Goal: Information Seeking & Learning: Find specific page/section

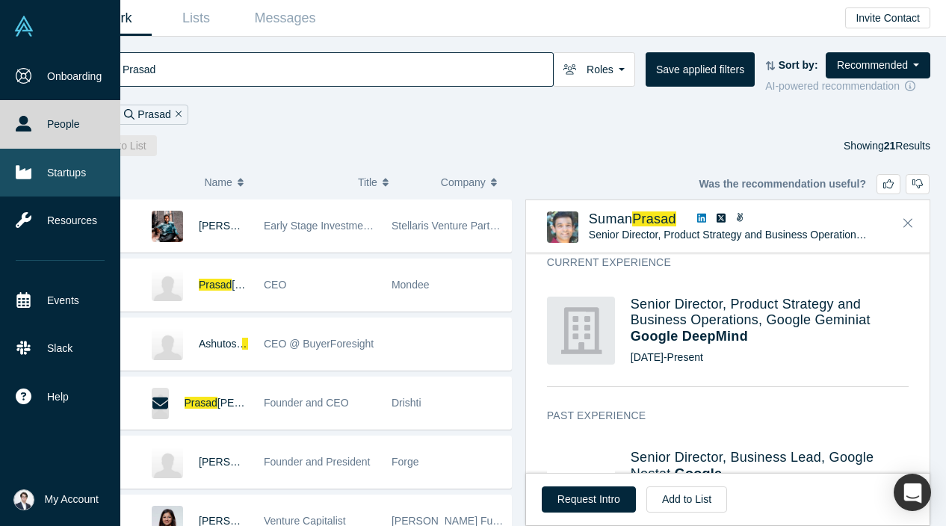
click at [40, 176] on link "Startups" at bounding box center [60, 173] width 120 height 48
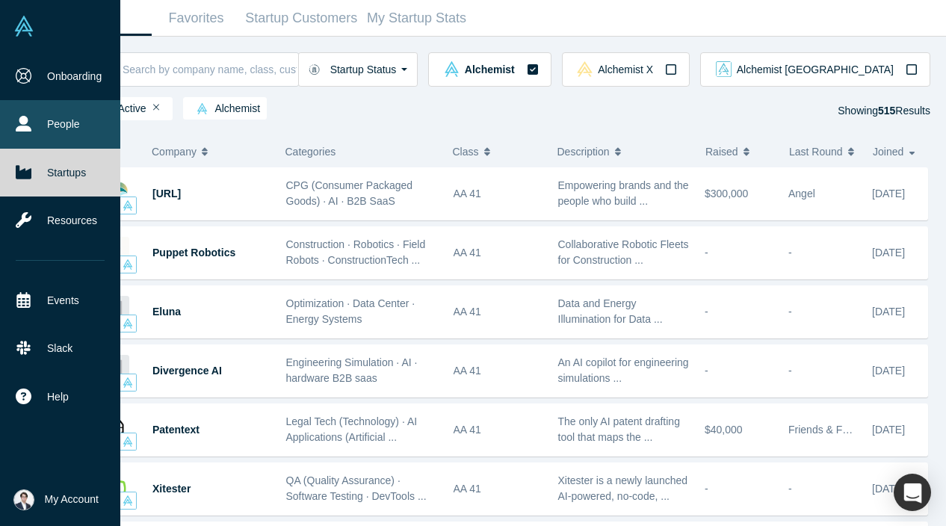
click at [21, 120] on icon at bounding box center [24, 124] width 16 height 16
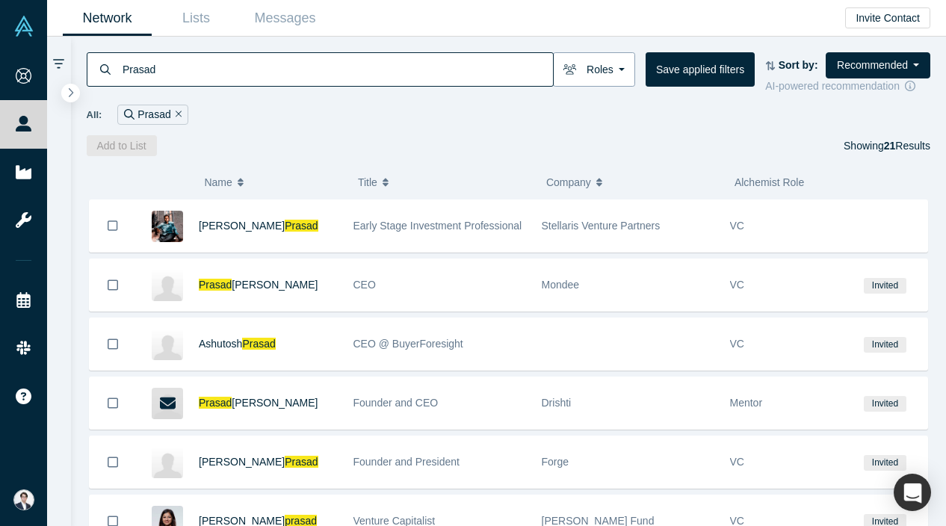
click at [616, 74] on button "Roles" at bounding box center [594, 69] width 82 height 34
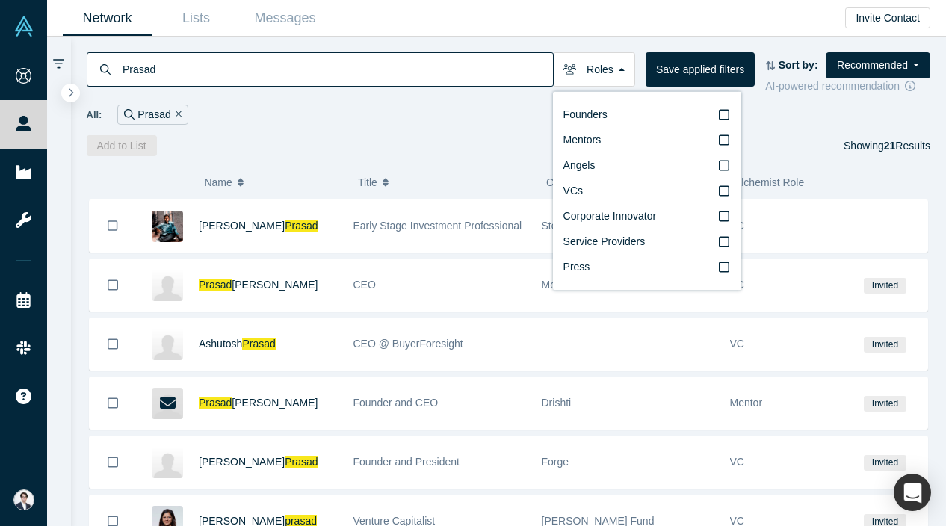
click at [480, 129] on div "Prasad Roles Founders Mentors Angels VCs Corporate Innovator Service Providers …" at bounding box center [509, 97] width 876 height 120
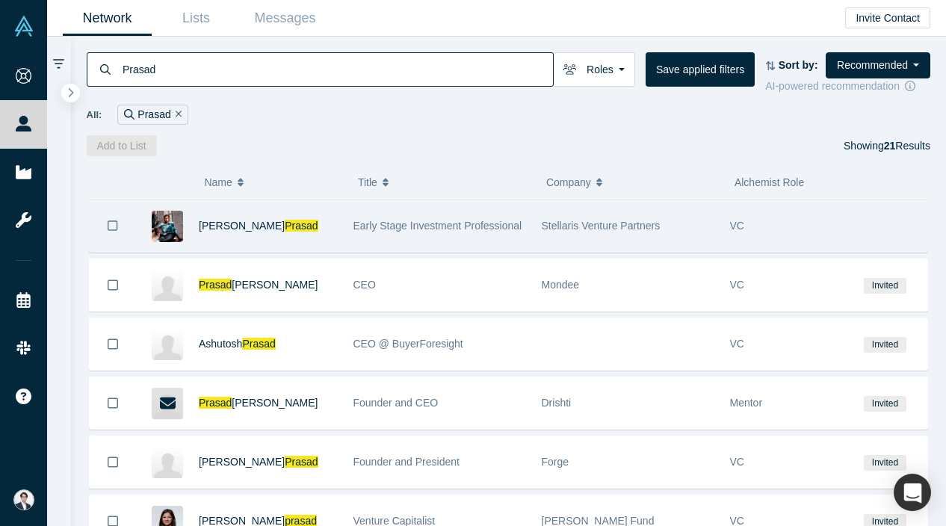
click at [410, 242] on div "Early Stage Investment Professional" at bounding box center [439, 226] width 173 height 52
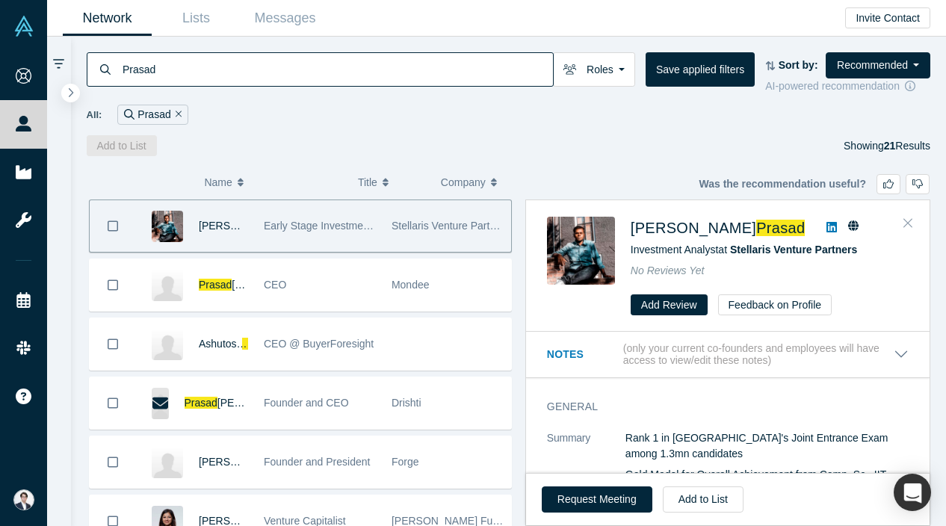
click at [904, 229] on icon "Close" at bounding box center [907, 222] width 9 height 13
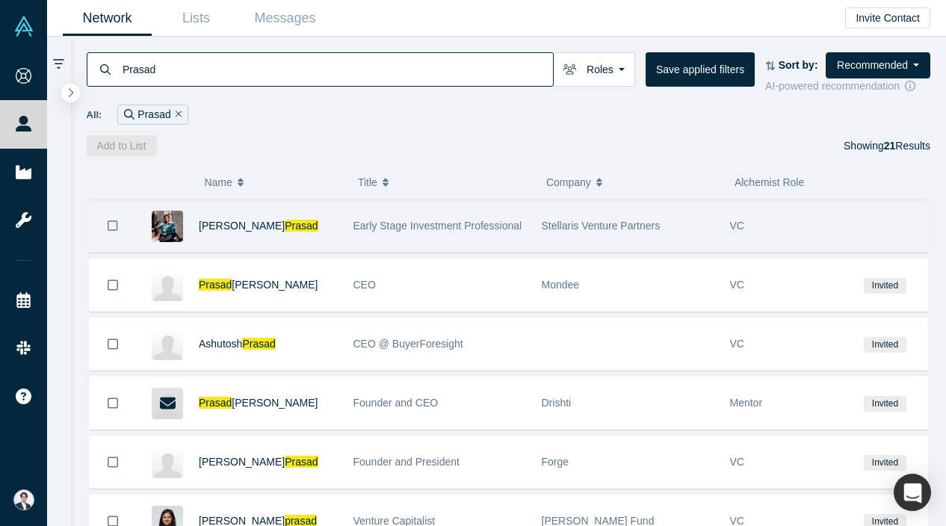
click at [309, 209] on div "Anagh Prasad" at bounding box center [268, 226] width 139 height 52
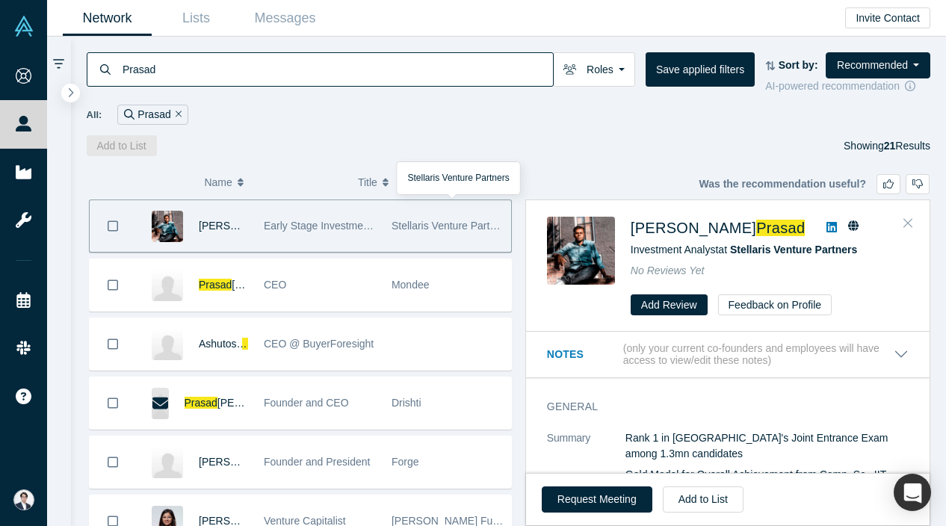
click at [905, 223] on icon "Close" at bounding box center [907, 222] width 9 height 13
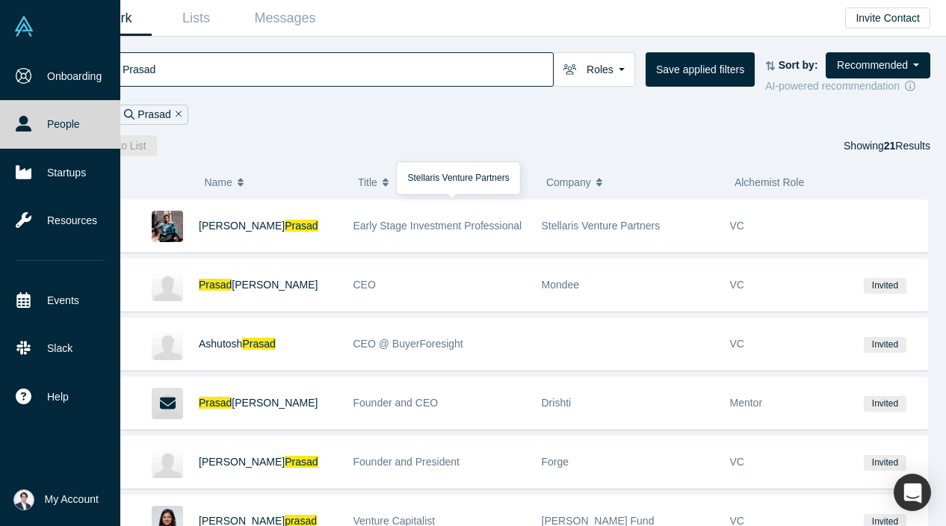
click at [65, 497] on span "My Account" at bounding box center [72, 500] width 54 height 16
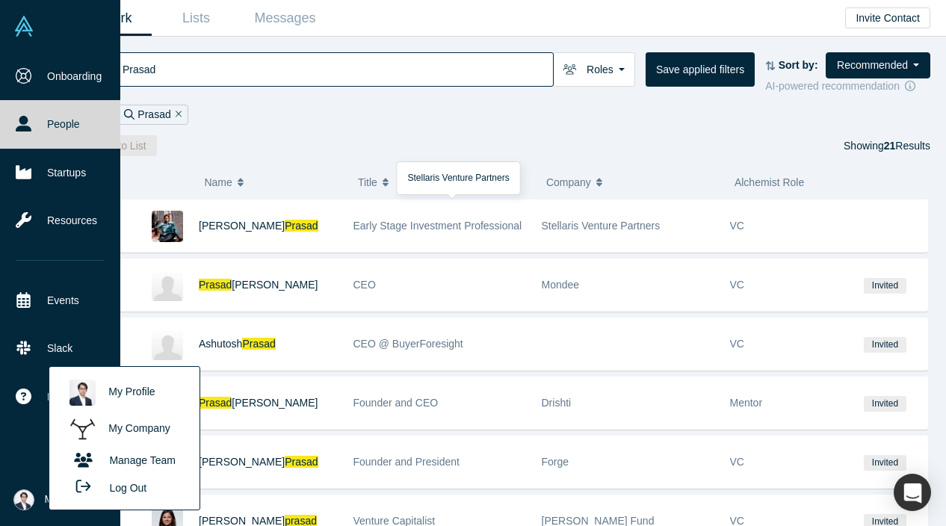
click at [133, 426] on link "My Company" at bounding box center [124, 429] width 124 height 37
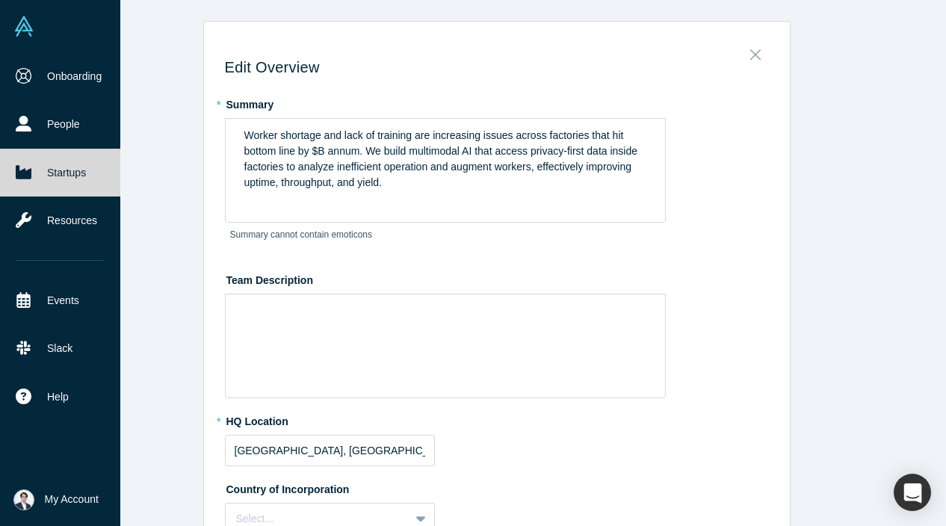
click at [754, 58] on icon "Close" at bounding box center [755, 54] width 10 height 16
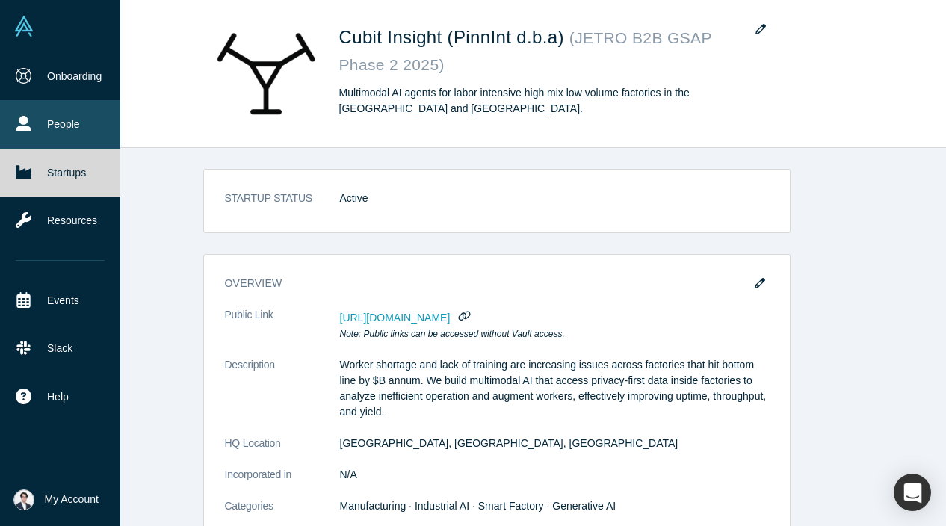
click at [21, 129] on icon at bounding box center [24, 124] width 16 height 16
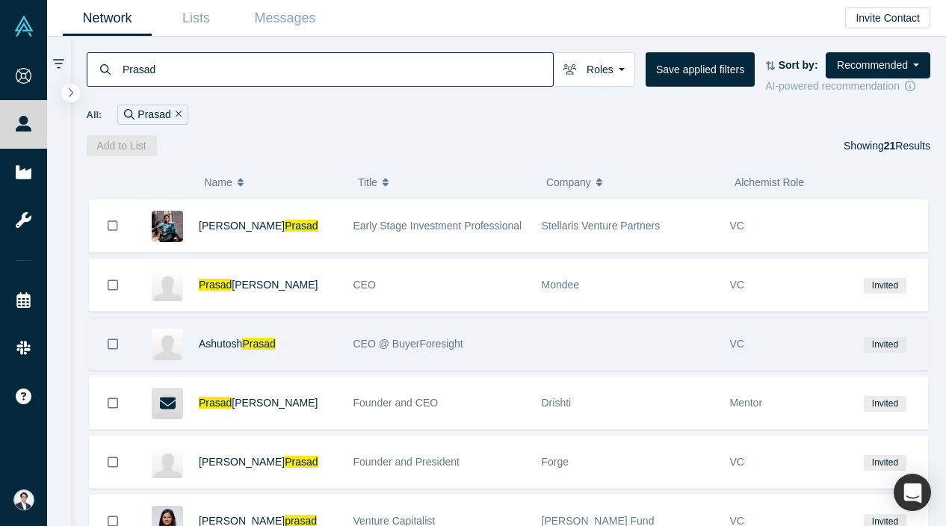
scroll to position [948, 0]
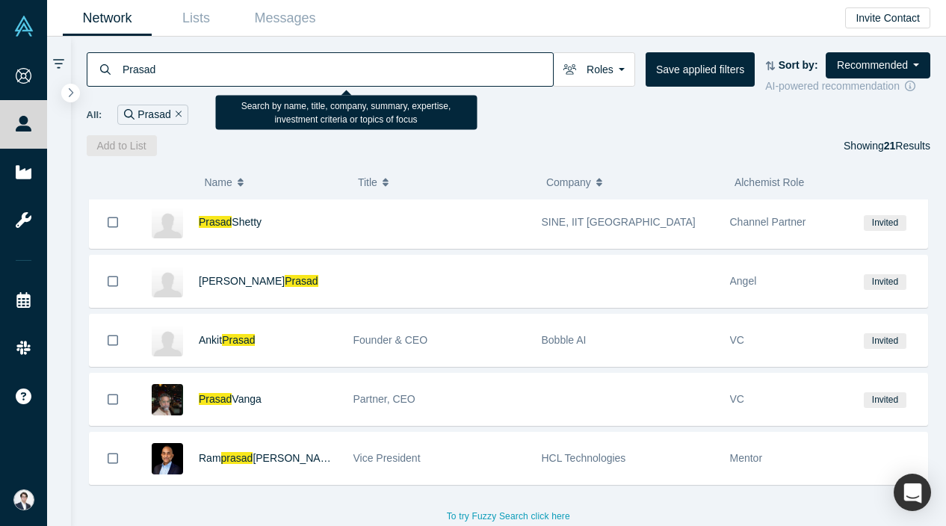
drag, startPoint x: 233, startPoint y: 83, endPoint x: 140, endPoint y: 83, distance: 92.6
click at [140, 83] on input "Prasad" at bounding box center [337, 69] width 432 height 35
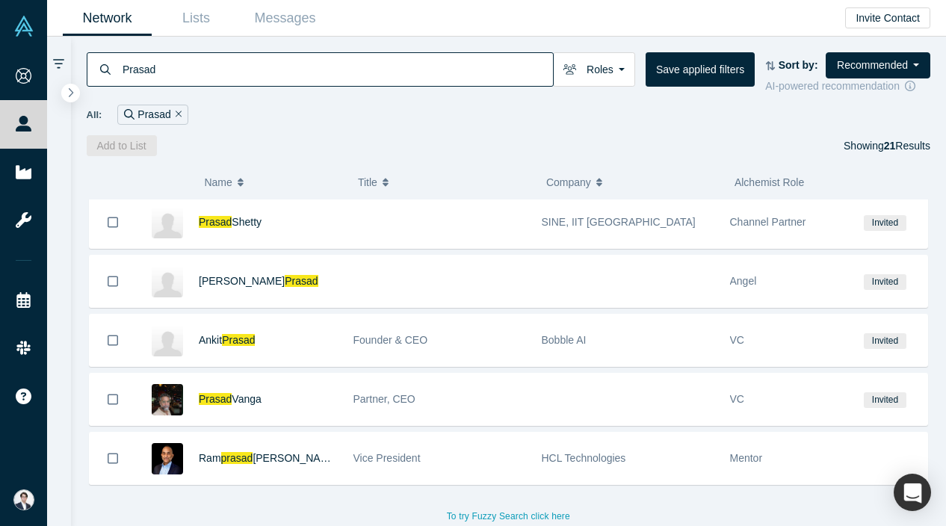
click at [179, 111] on icon "Remove Filter" at bounding box center [179, 114] width 7 height 10
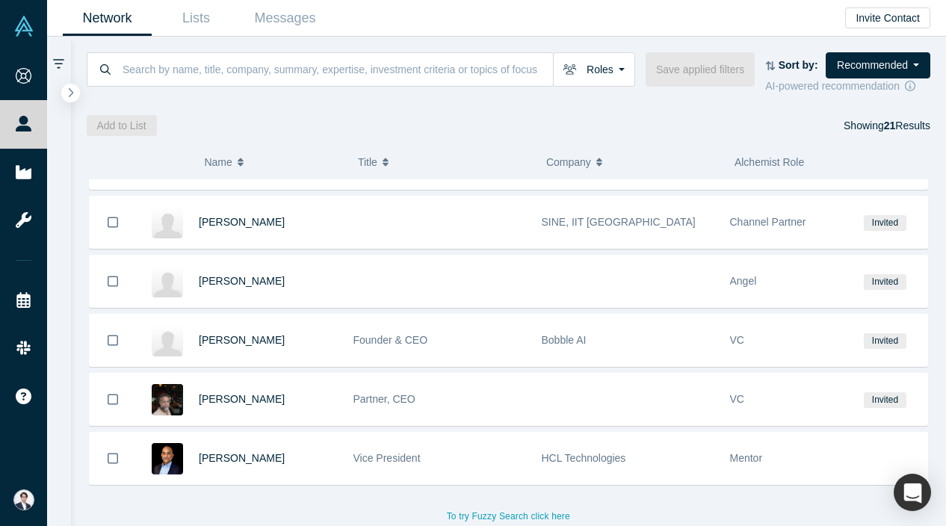
scroll to position [928, 0]
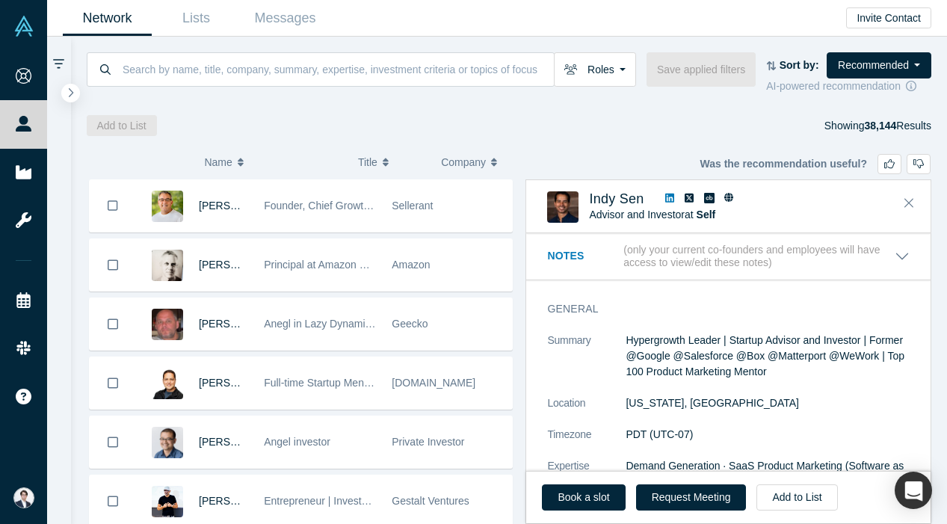
scroll to position [1958, 0]
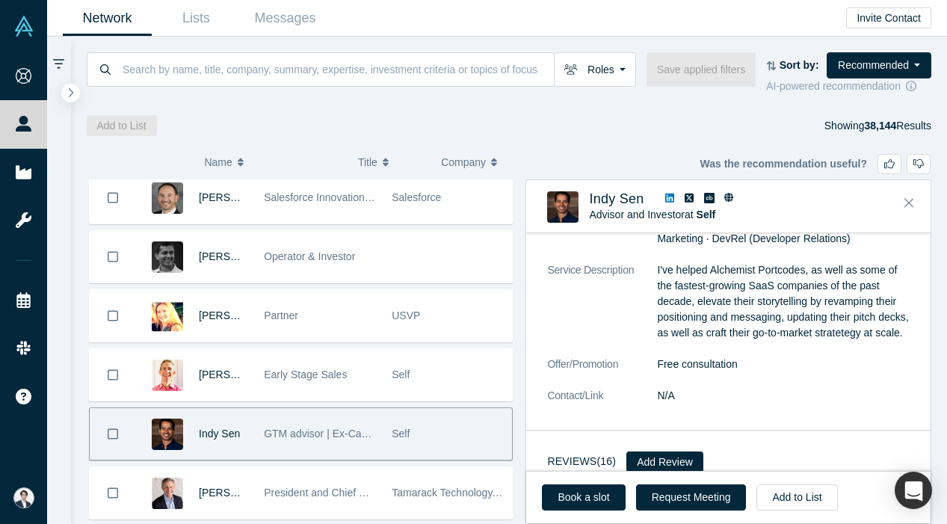
drag, startPoint x: 793, startPoint y: 363, endPoint x: 761, endPoint y: 204, distance: 162.4
click at [761, 204] on div "Was the recommendation useful? Indy Sen Advisor and Investor at Self ( 16 ) Not…" at bounding box center [728, 351] width 406 height 344
click at [350, 68] on input at bounding box center [337, 69] width 433 height 35
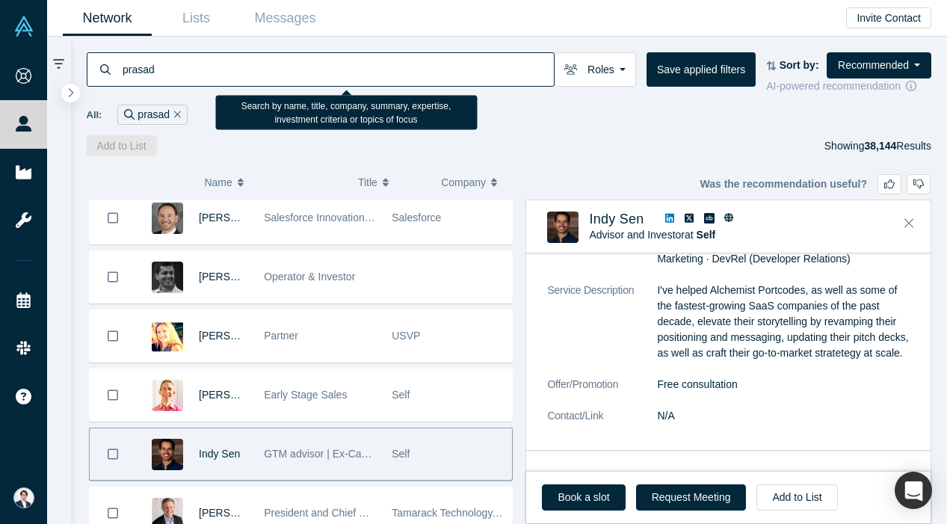
type input "prasad"
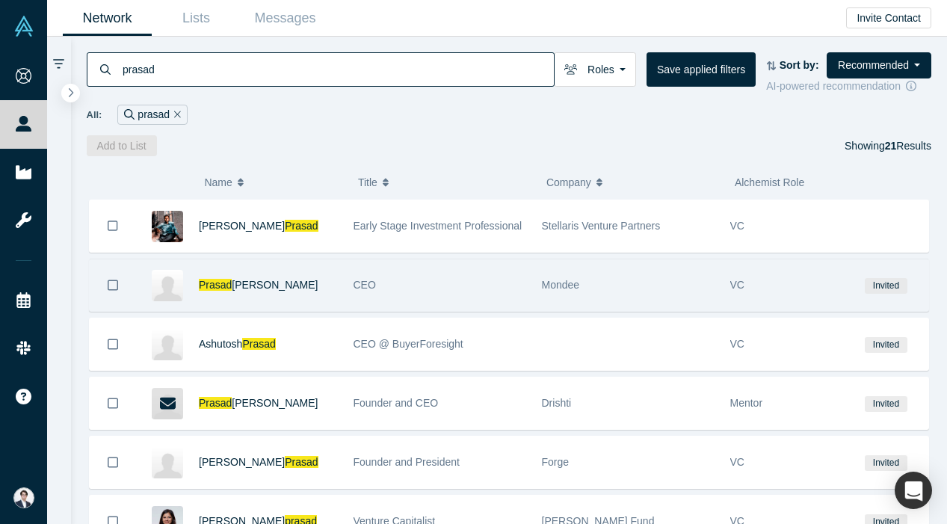
click at [341, 277] on div "[PERSON_NAME]" at bounding box center [240, 285] width 209 height 52
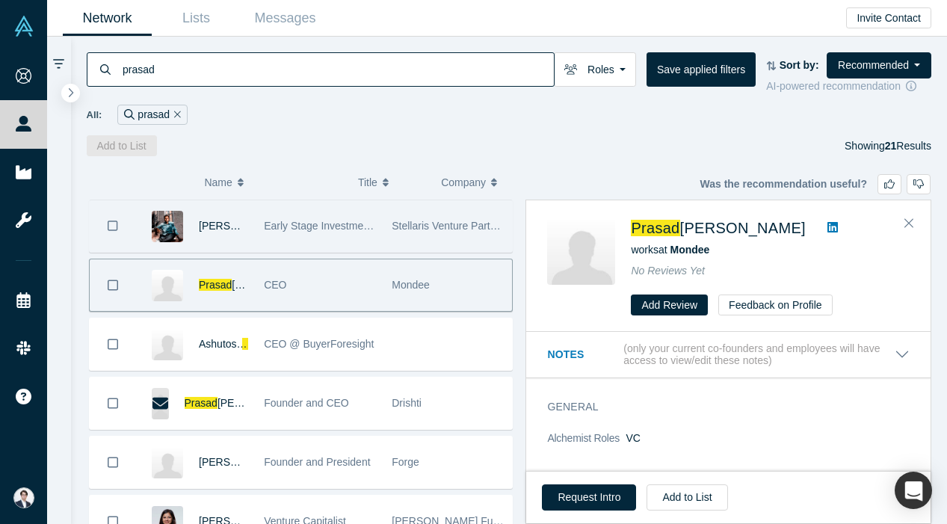
click at [341, 219] on div "Early Stage Investment Professional" at bounding box center [320, 226] width 112 height 52
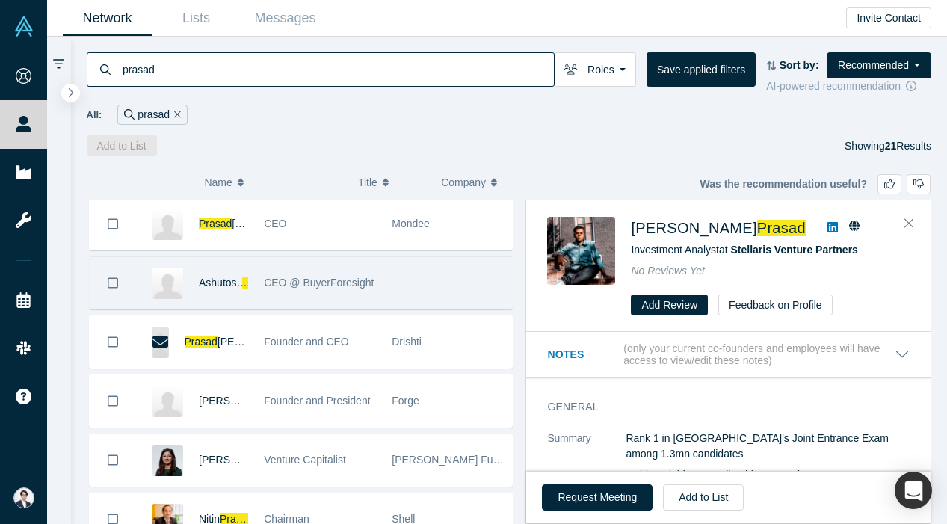
scroll to position [28, 0]
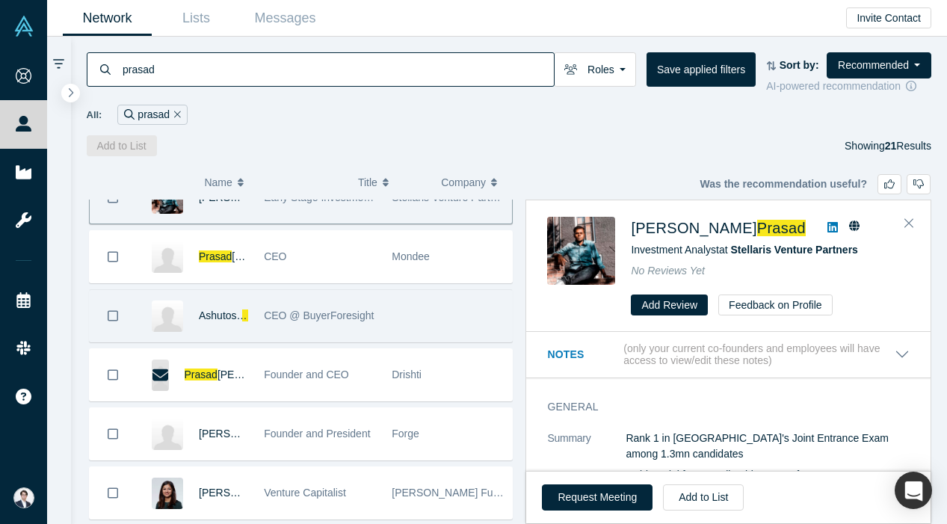
click at [318, 341] on div "CEO @ BuyerForesight" at bounding box center [320, 316] width 112 height 52
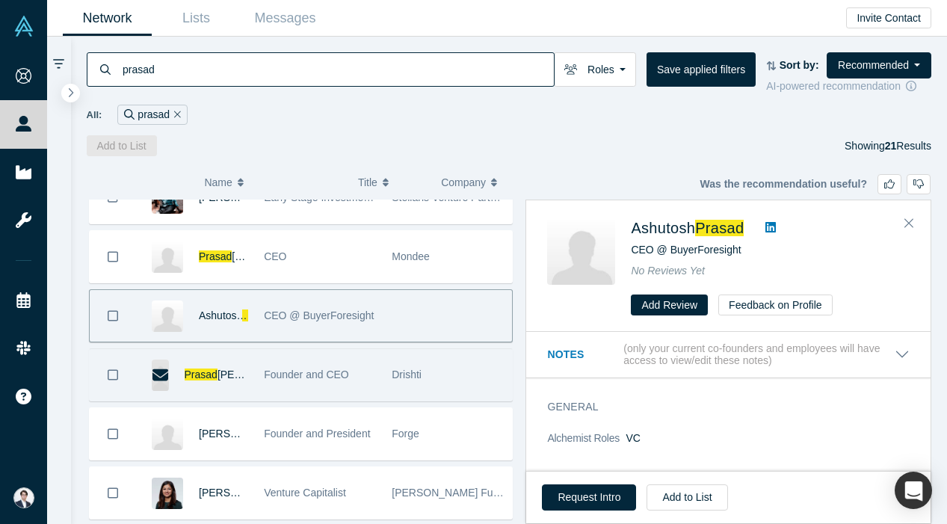
click at [318, 364] on div "Founder and CEO" at bounding box center [320, 375] width 112 height 52
